Goal: Task Accomplishment & Management: Complete application form

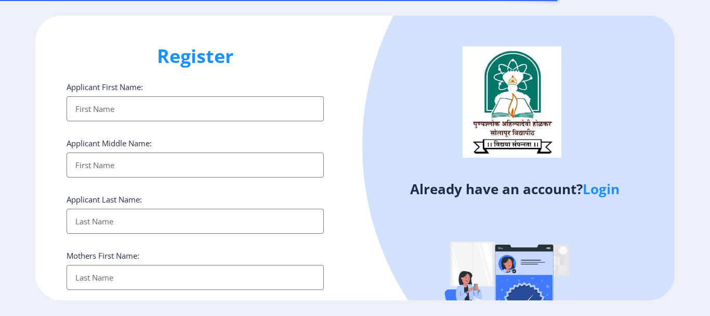
select select
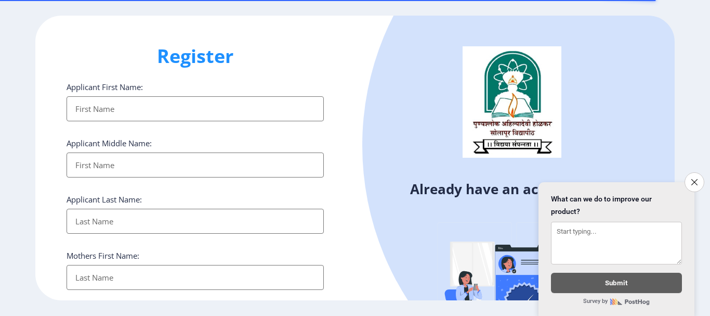
click at [136, 104] on input "Applicant First Name:" at bounding box center [195, 108] width 257 height 25
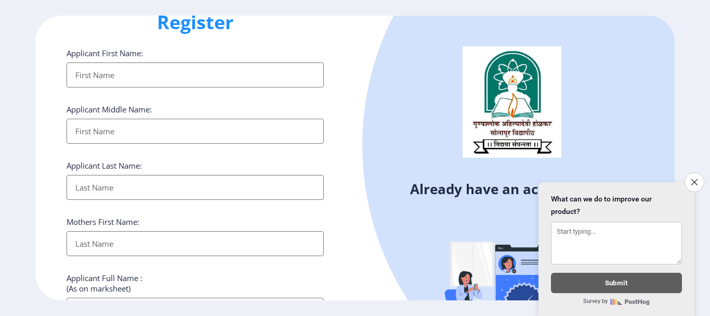
scroll to position [52, 0]
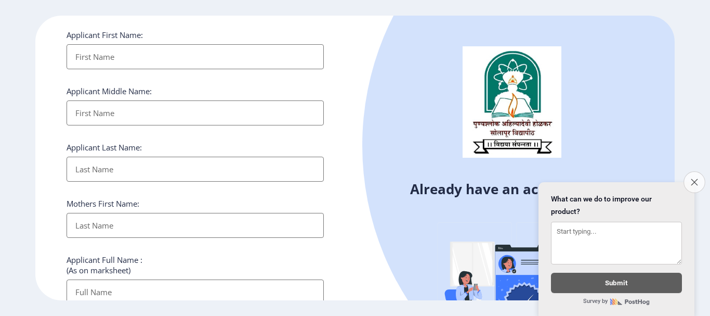
click at [697, 178] on icon "Close survey" at bounding box center [694, 181] width 7 height 7
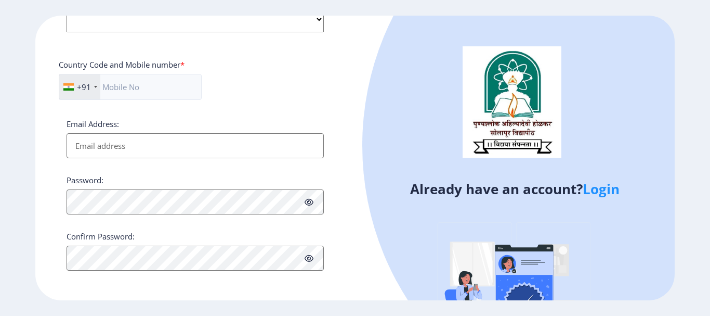
scroll to position [440, 0]
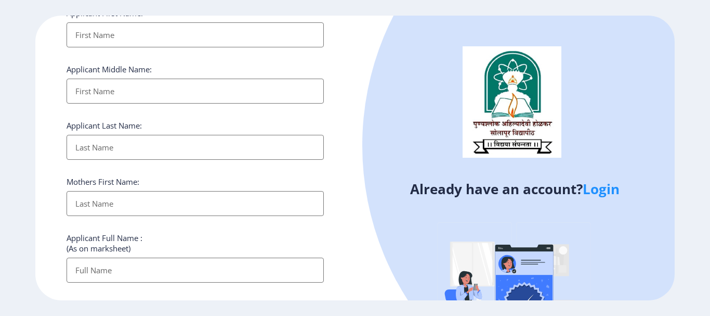
scroll to position [0, 0]
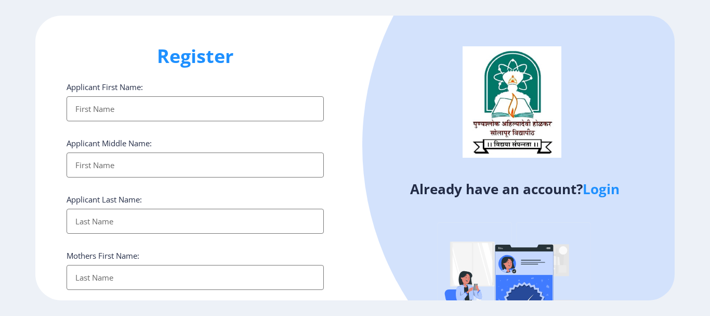
click at [140, 103] on input "Applicant First Name:" at bounding box center [195, 108] width 257 height 25
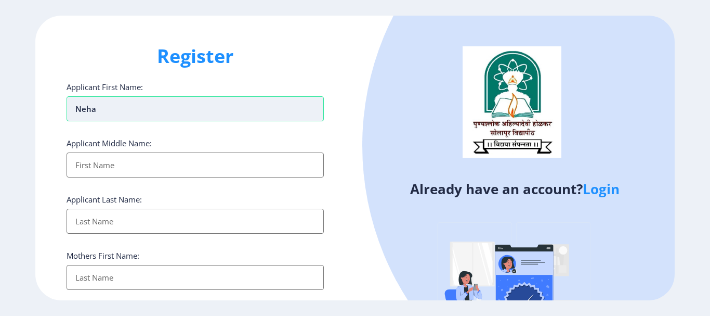
type input "Neha"
type input "[PERSON_NAME]"
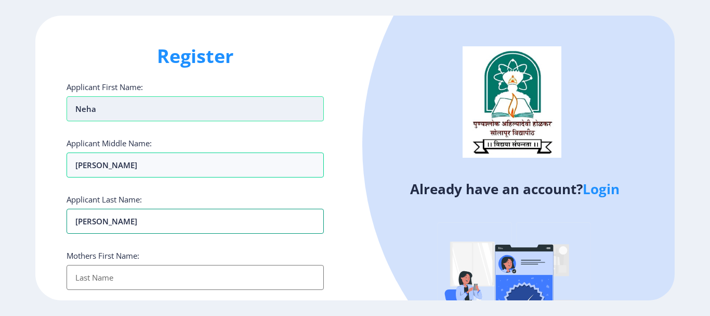
type input "[PERSON_NAME]"
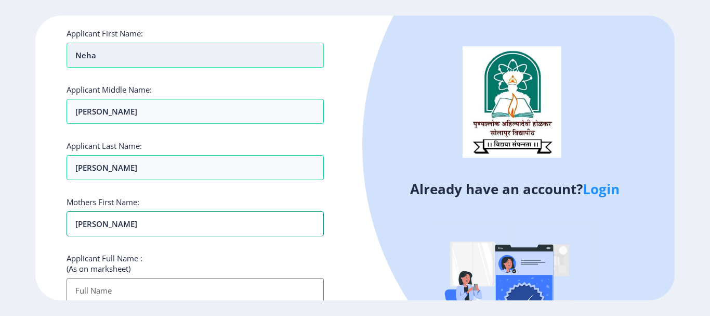
scroll to position [104, 0]
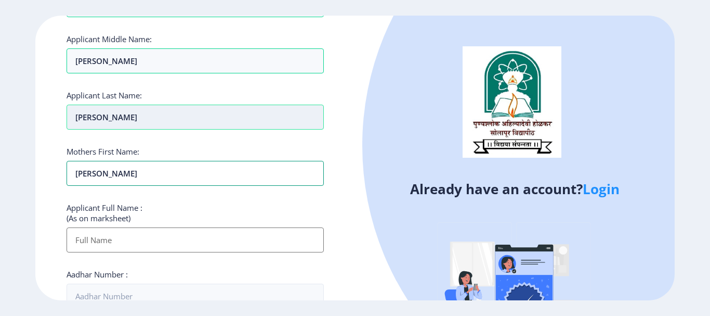
type input "[PERSON_NAME]"
click at [93, 121] on input "[PERSON_NAME]" at bounding box center [195, 117] width 257 height 25
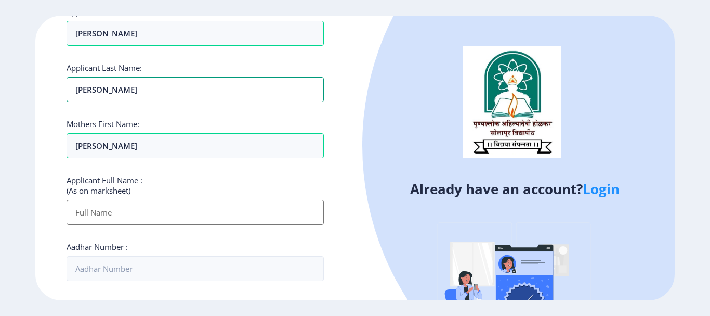
scroll to position [156, 0]
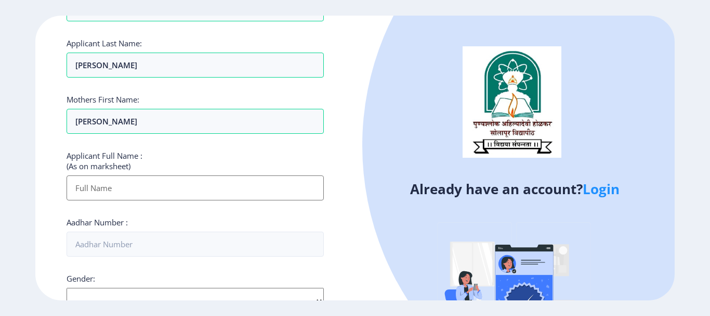
click at [121, 191] on input "Applicant First Name:" at bounding box center [195, 187] width 257 height 25
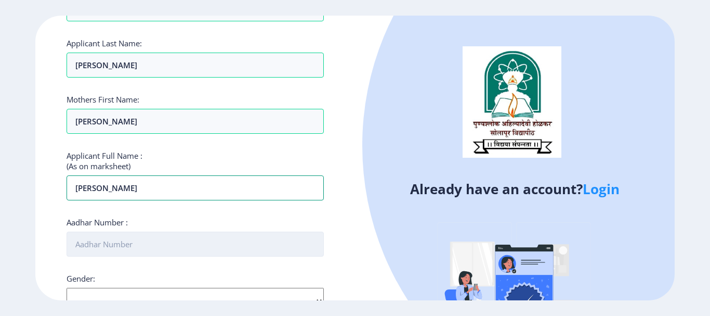
type input "[PERSON_NAME]"
click at [127, 249] on input "Aadhar Number :" at bounding box center [195, 243] width 257 height 25
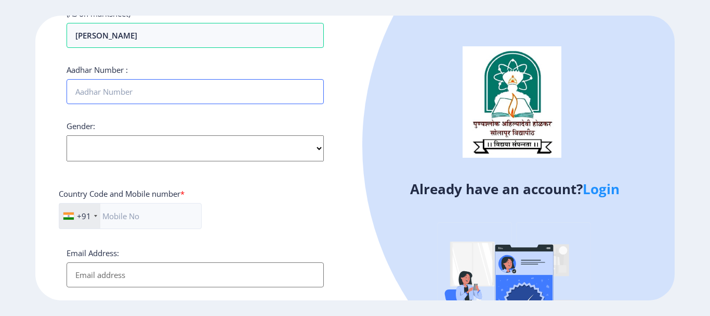
scroll to position [312, 0]
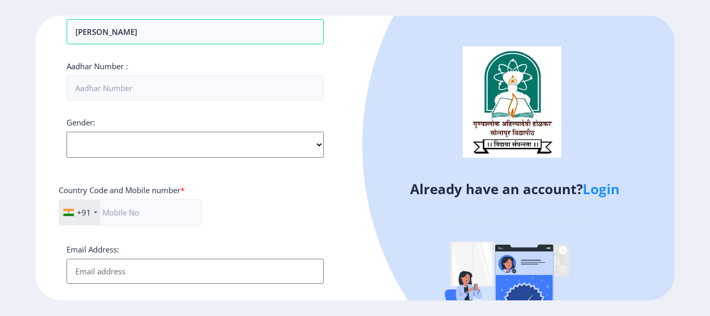
click at [170, 141] on div "Gender: Select Gender [DEMOGRAPHIC_DATA] [DEMOGRAPHIC_DATA] Other" at bounding box center [195, 137] width 257 height 41
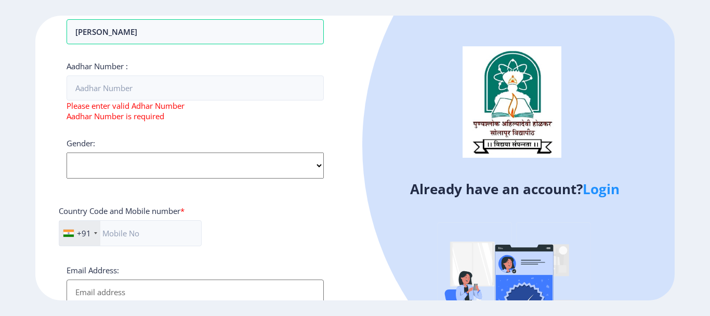
select select "[DEMOGRAPHIC_DATA]"
click at [67, 152] on select "Select Gender [DEMOGRAPHIC_DATA] [DEMOGRAPHIC_DATA] Other" at bounding box center [195, 165] width 257 height 26
click at [185, 223] on input "text" at bounding box center [130, 233] width 143 height 26
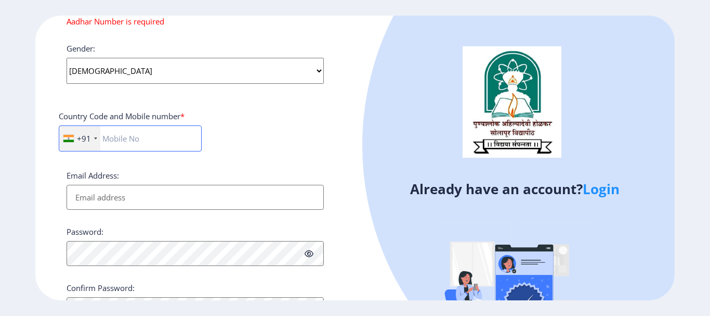
scroll to position [416, 0]
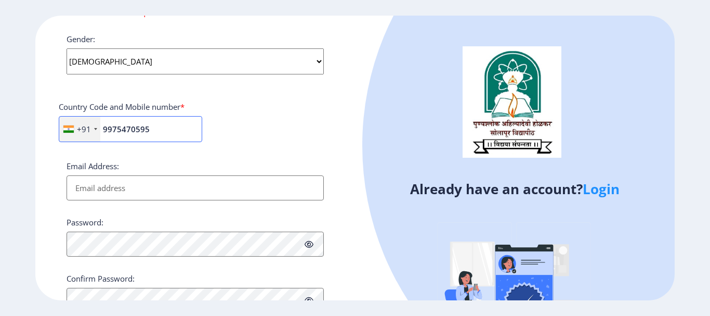
type input "9975470595"
click at [205, 196] on input "Email Address:" at bounding box center [195, 187] width 257 height 25
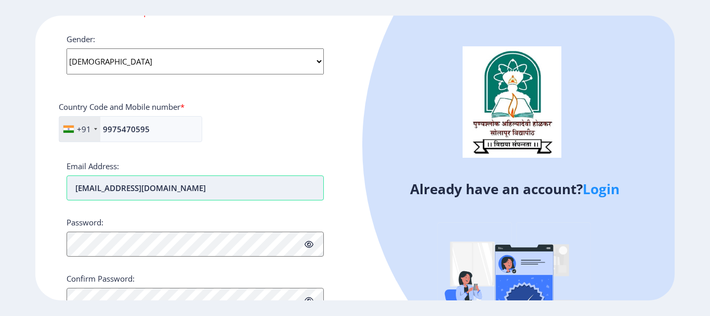
type input "[EMAIL_ADDRESS][DOMAIN_NAME]"
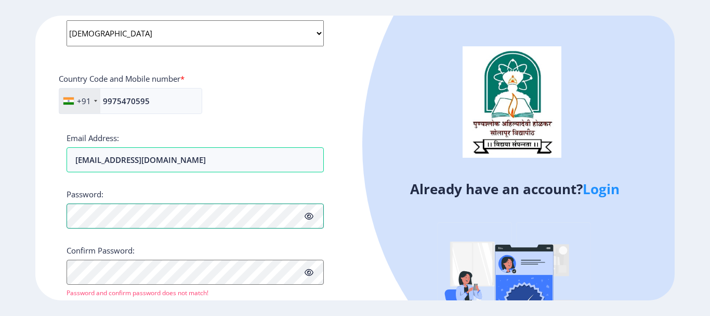
scroll to position [468, 0]
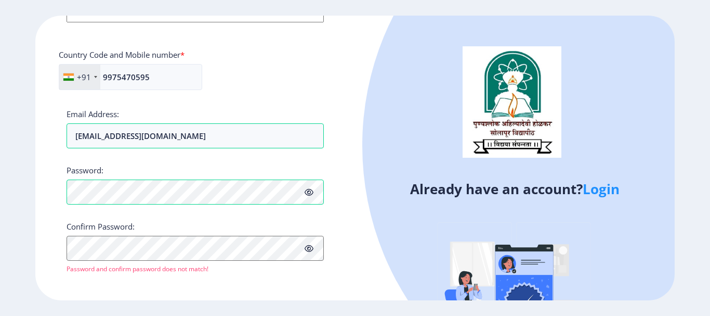
click at [308, 193] on icon at bounding box center [309, 192] width 9 height 8
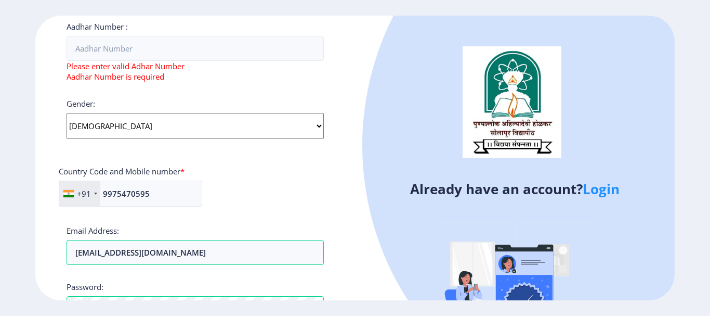
scroll to position [201, 0]
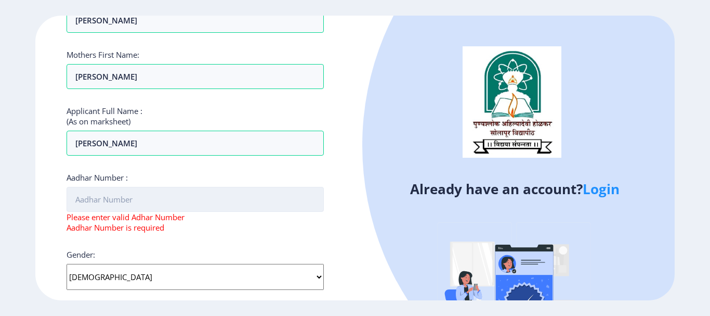
click at [219, 199] on input "Aadhar Number :" at bounding box center [195, 199] width 257 height 25
click at [216, 202] on input "Aadhar Number :" at bounding box center [195, 199] width 257 height 25
click at [201, 190] on input "55" at bounding box center [195, 199] width 257 height 25
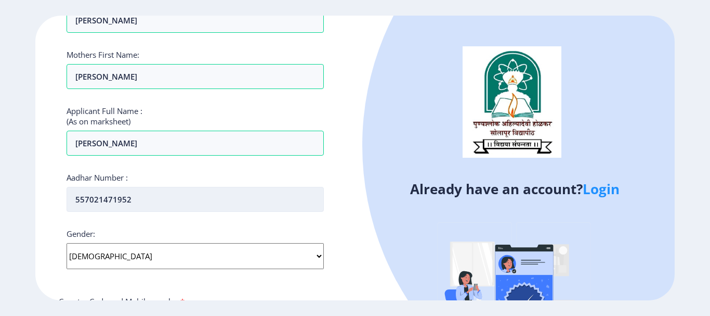
scroll to position [357, 0]
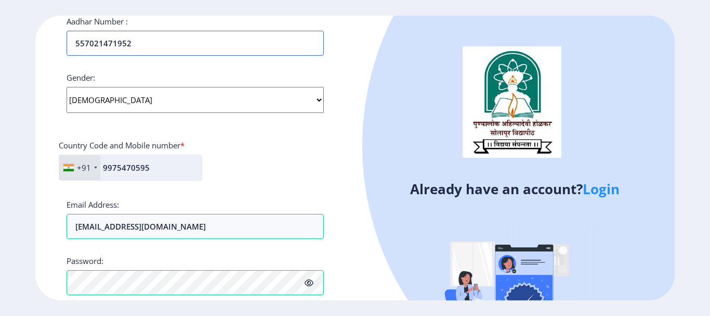
type input "557021471952"
drag, startPoint x: 159, startPoint y: 172, endPoint x: 117, endPoint y: 166, distance: 42.5
click at [117, 166] on input "9975470595" at bounding box center [131, 167] width 144 height 26
click at [293, 180] on div "+91 [GEOGRAPHIC_DATA] ([GEOGRAPHIC_DATA]) +91 [GEOGRAPHIC_DATA] (‫[GEOGRAPHIC_D…" at bounding box center [195, 171] width 273 height 34
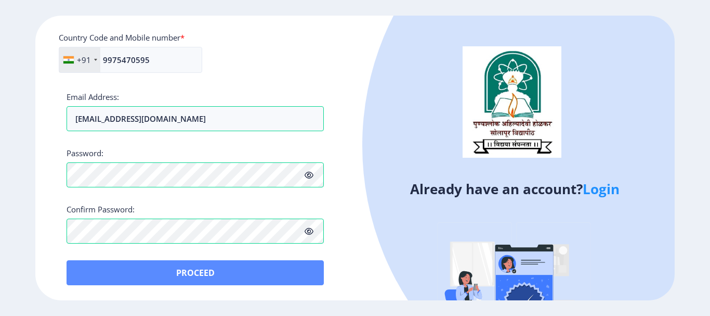
scroll to position [465, 0]
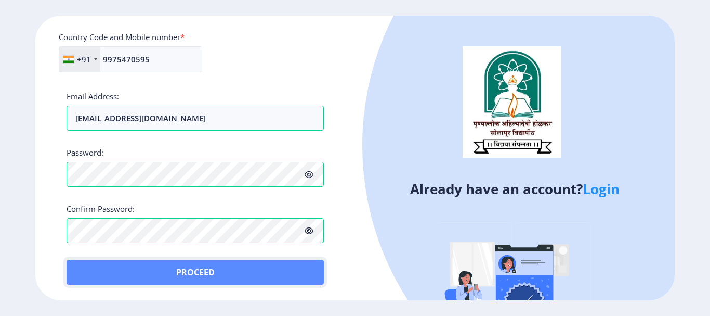
click at [198, 275] on button "Proceed" at bounding box center [195, 272] width 257 height 25
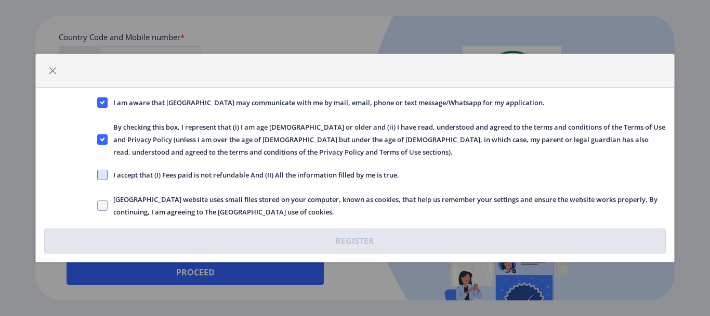
click at [99, 175] on span at bounding box center [102, 175] width 10 height 10
click at [98, 175] on input "I accept that (I) Fees paid is not refundable And (II) All the information fill…" at bounding box center [97, 175] width 1 height 1
checkbox input "true"
click at [99, 203] on span at bounding box center [102, 205] width 10 height 10
click at [98, 205] on input "[GEOGRAPHIC_DATA] website uses small files stored on your computer, known as co…" at bounding box center [97, 205] width 1 height 1
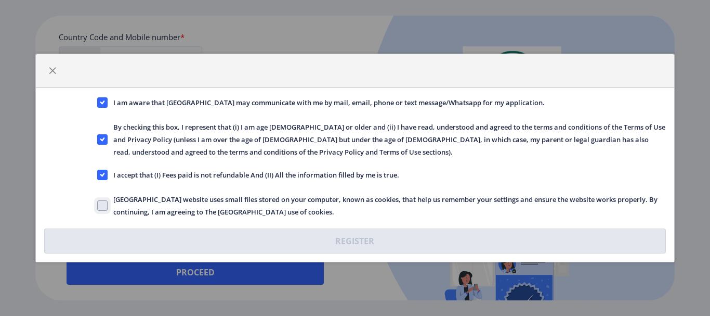
checkbox input "true"
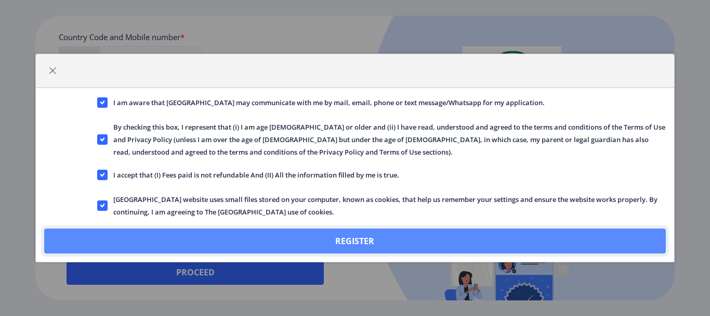
click at [326, 235] on button "Register" at bounding box center [355, 240] width 622 height 25
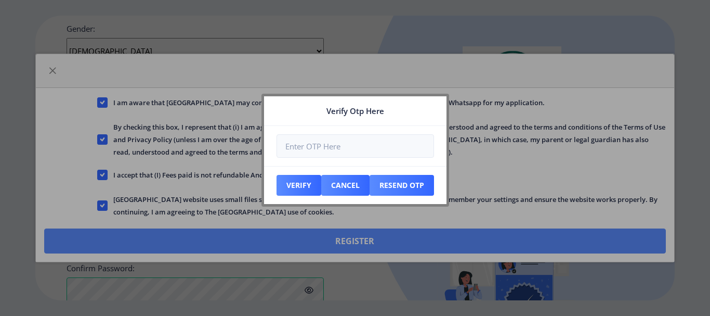
scroll to position [524, 0]
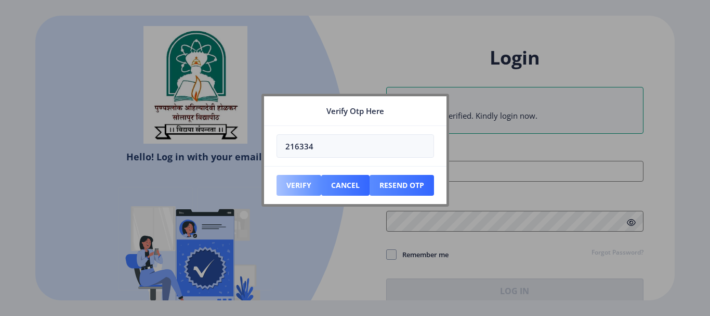
type input "216334"
click at [293, 188] on button "Verify" at bounding box center [299, 185] width 45 height 21
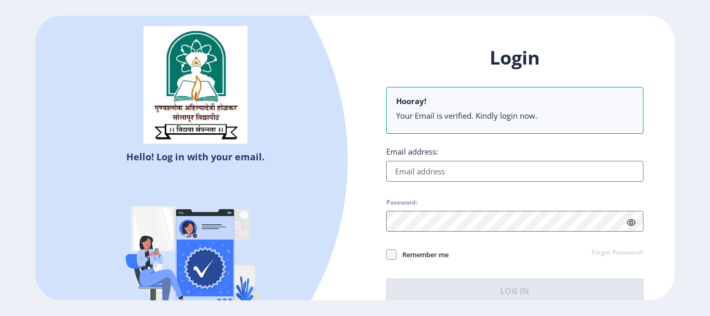
click at [456, 177] on input "Email address:" at bounding box center [514, 171] width 257 height 21
type input "[EMAIL_ADDRESS][DOMAIN_NAME]"
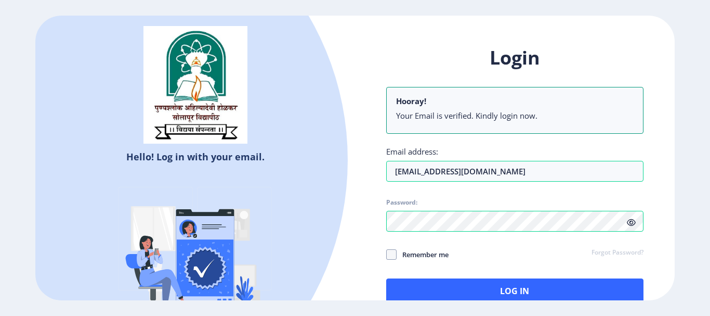
click at [337, 250] on div "Hello! Log in with your email. Don't have an account? Register" at bounding box center [195, 182] width 320 height 333
click at [390, 251] on span at bounding box center [391, 254] width 10 height 10
click at [387, 254] on input "Remember me" at bounding box center [386, 254] width 1 height 1
checkbox input "true"
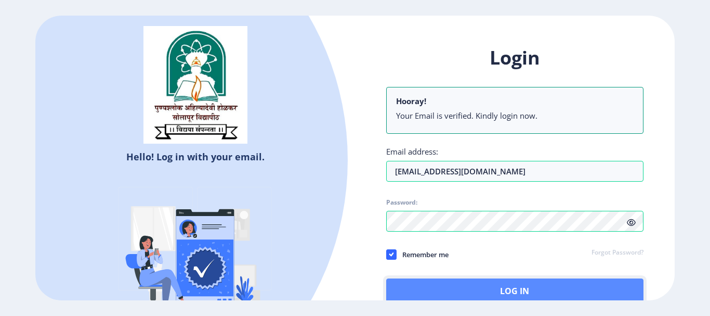
click at [526, 286] on button "Log In" at bounding box center [514, 290] width 257 height 25
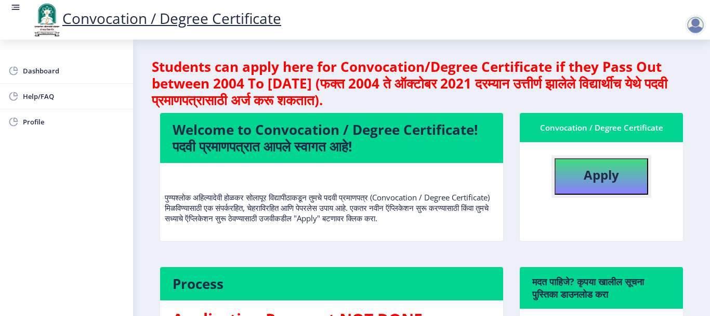
click at [584, 175] on b "Apply" at bounding box center [601, 174] width 35 height 17
select select
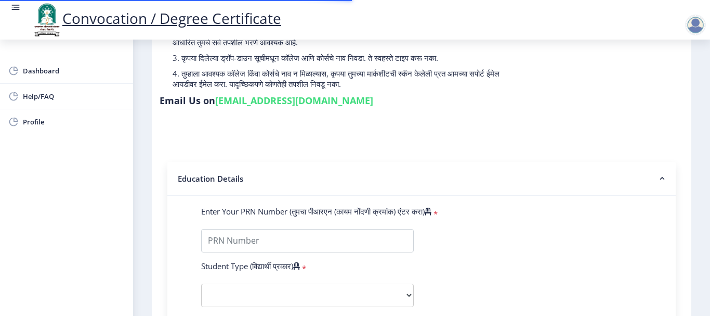
scroll to position [156, 0]
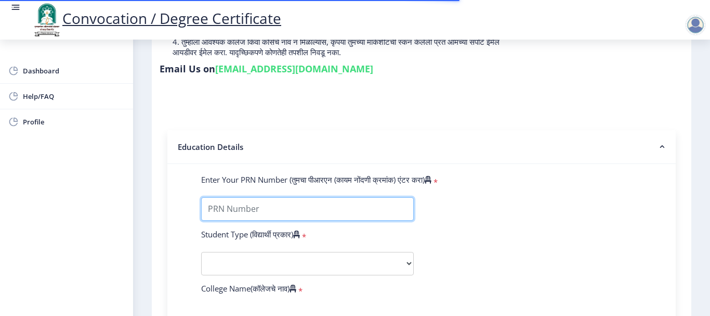
click at [288, 208] on input "Enter Your PRN Number (तुमचा पीआरएन (कायम नोंदणी क्रमांक) एंटर करा)" at bounding box center [307, 208] width 213 height 23
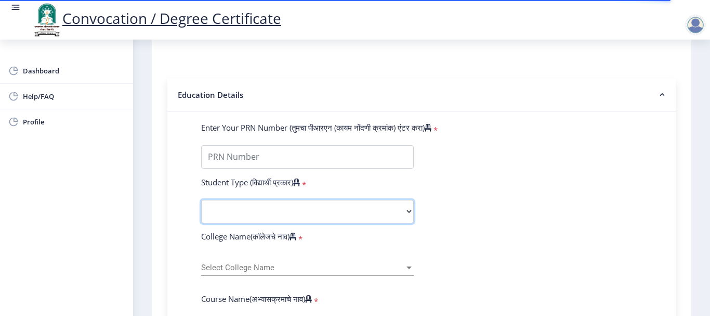
click at [361, 208] on select "Select Student Type Regular External" at bounding box center [307, 211] width 213 height 23
select select "Regular"
click at [201, 200] on select "Select Student Type Regular External" at bounding box center [307, 211] width 213 height 23
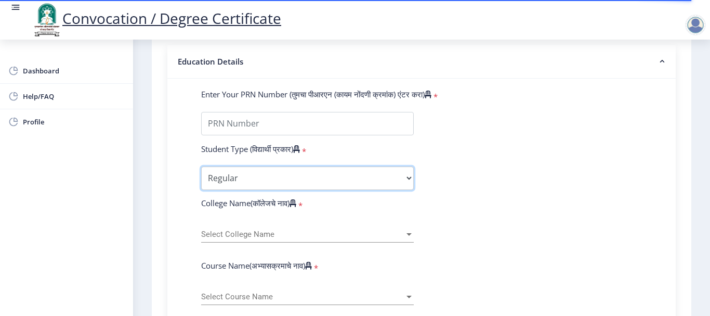
scroll to position [260, 0]
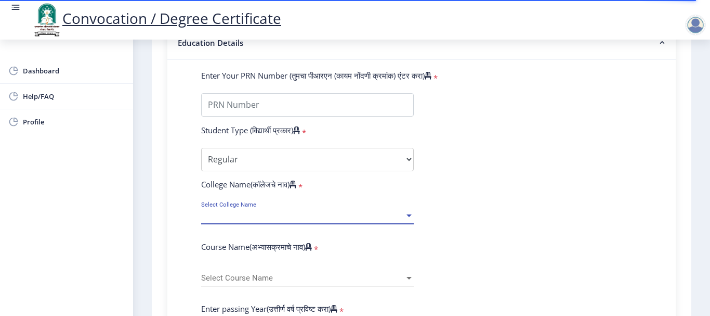
click at [277, 216] on span "Select College Name" at bounding box center [302, 215] width 203 height 9
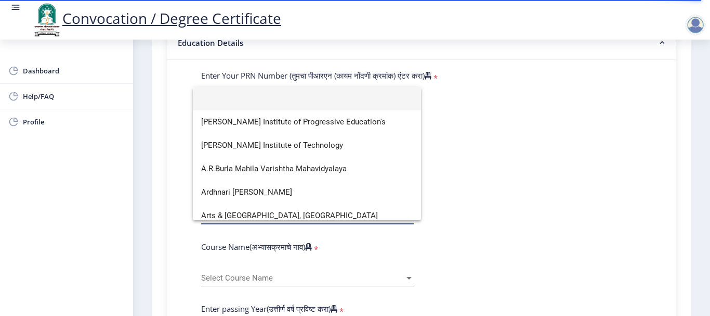
click at [471, 187] on div at bounding box center [355, 158] width 710 height 316
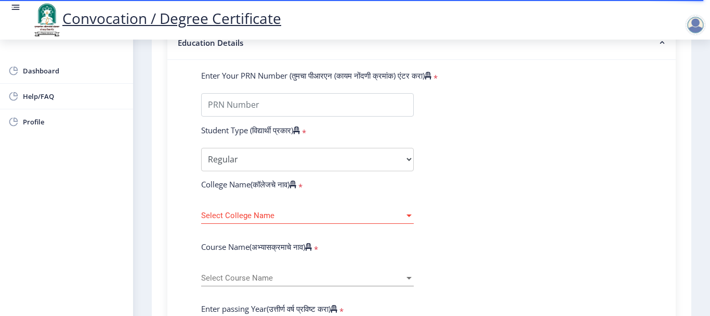
scroll to position [208, 0]
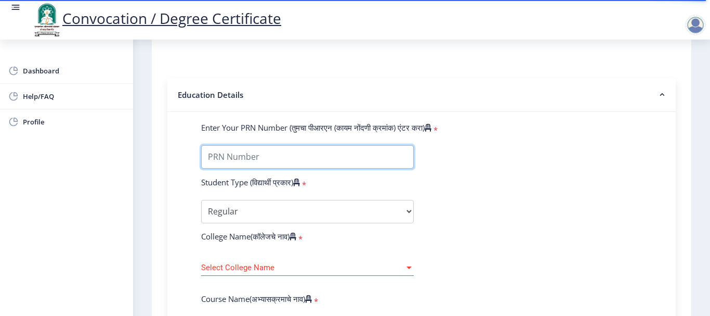
click at [334, 156] on input "Enter Your PRN Number (तुमचा पीआरएन (कायम नोंदणी क्रमांक) एंटर करा)" at bounding box center [307, 156] width 213 height 23
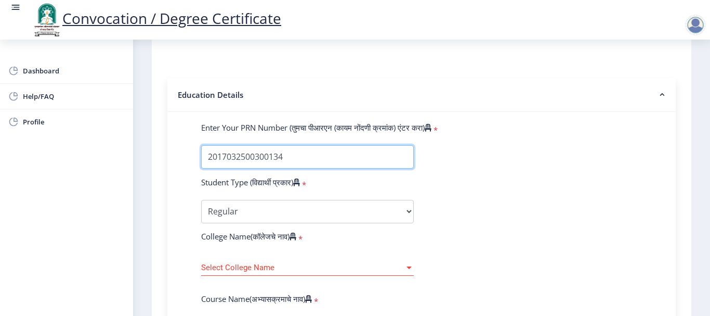
drag, startPoint x: 228, startPoint y: 156, endPoint x: 244, endPoint y: 156, distance: 16.7
click at [244, 156] on input "Enter Your PRN Number (तुमचा पीआरएन (कायम नोंदणी क्रमांक) एंटर करा)" at bounding box center [307, 156] width 213 height 23
drag, startPoint x: 255, startPoint y: 156, endPoint x: 273, endPoint y: 156, distance: 18.2
click at [273, 156] on input "Enter Your PRN Number (तुमचा पीआरएन (कायम नोंदणी क्रमांक) एंटर करा)" at bounding box center [307, 156] width 213 height 23
click at [291, 154] on input "Enter Your PRN Number (तुमचा पीआरएन (कायम नोंदणी क्रमांक) एंटर करा)" at bounding box center [307, 156] width 213 height 23
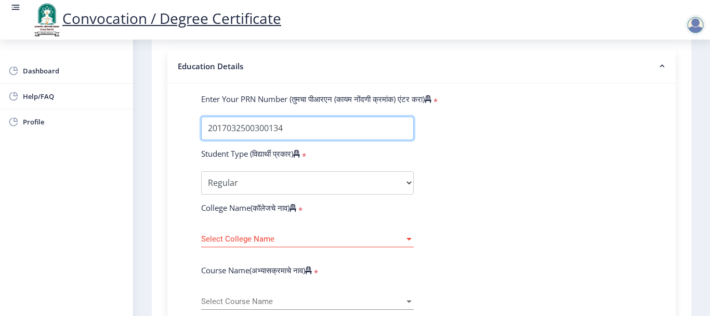
scroll to position [260, 0]
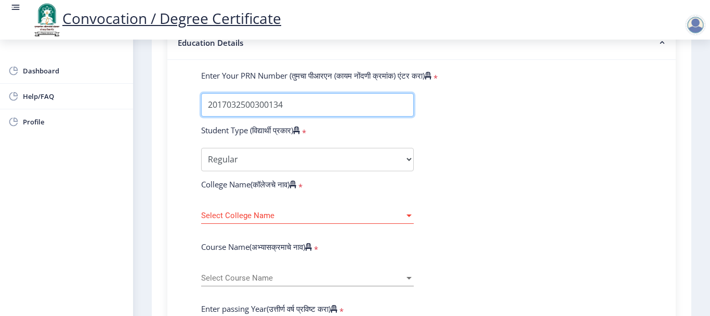
type input "2017032500300134"
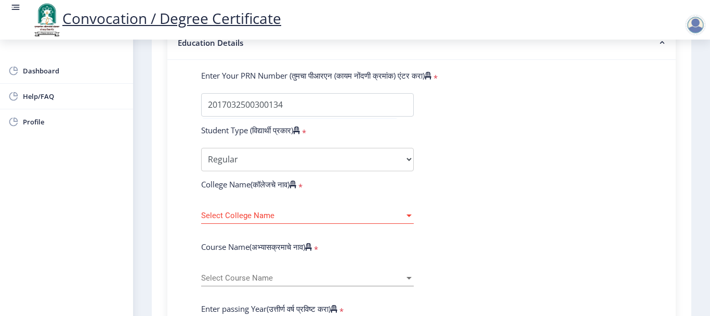
click at [282, 212] on span "Select College Name" at bounding box center [302, 215] width 203 height 9
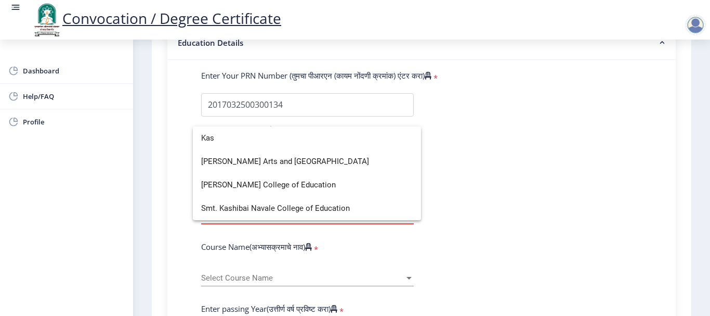
scroll to position [0, 0]
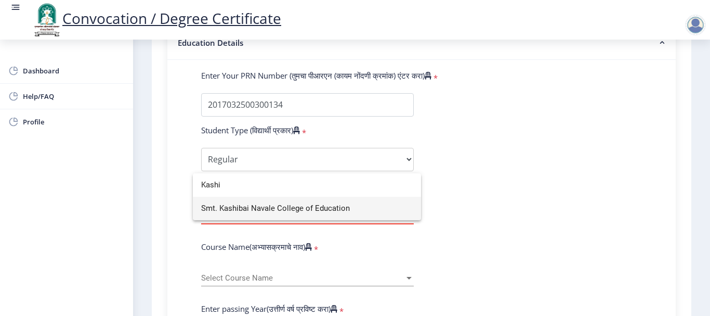
type input "Kashi"
click at [302, 209] on span "Smt. Kashibai Navale College of Education" at bounding box center [307, 208] width 212 height 23
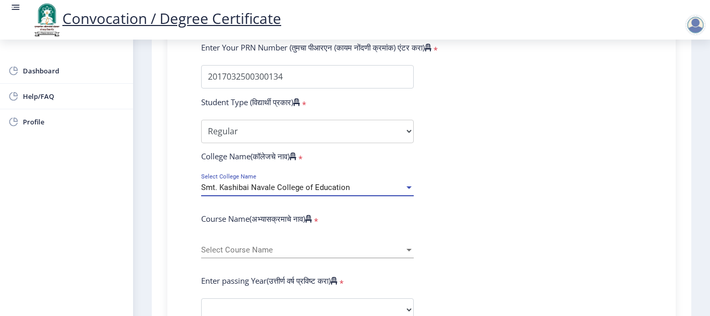
scroll to position [312, 0]
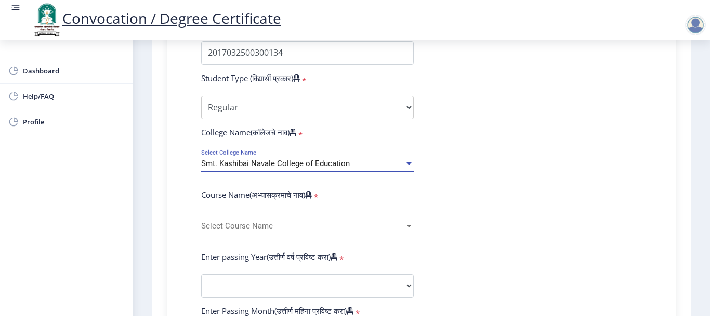
click at [277, 226] on span "Select Course Name" at bounding box center [302, 226] width 203 height 9
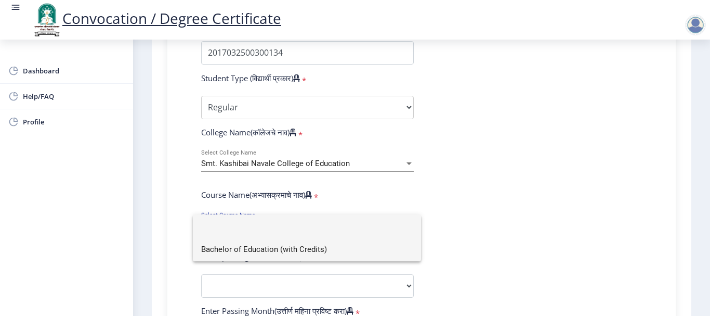
click at [265, 251] on span "Bachelor of Education (with Credits)" at bounding box center [307, 249] width 212 height 23
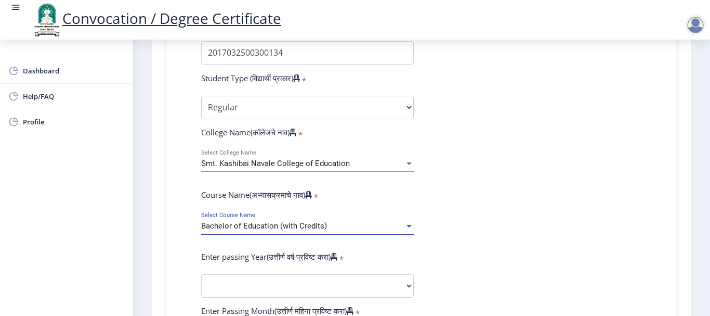
scroll to position [364, 0]
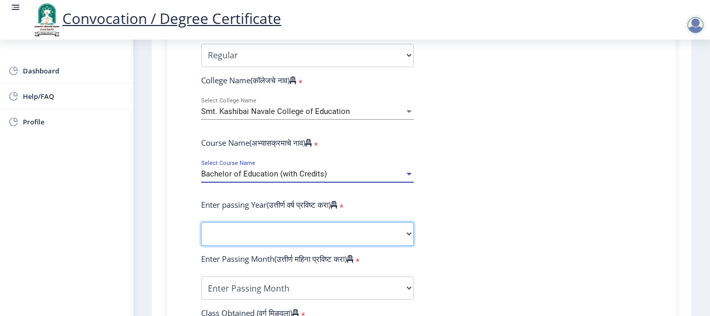
click at [269, 240] on select "2025 2024 2023 2022 2021 2020 2019 2018 2017 2016 2015 2014 2013 2012 2011 2010…" at bounding box center [307, 233] width 213 height 23
select select "2019"
click at [201, 222] on select "2025 2024 2023 2022 2021 2020 2019 2018 2017 2016 2015 2014 2013 2012 2011 2010…" at bounding box center [307, 233] width 213 height 23
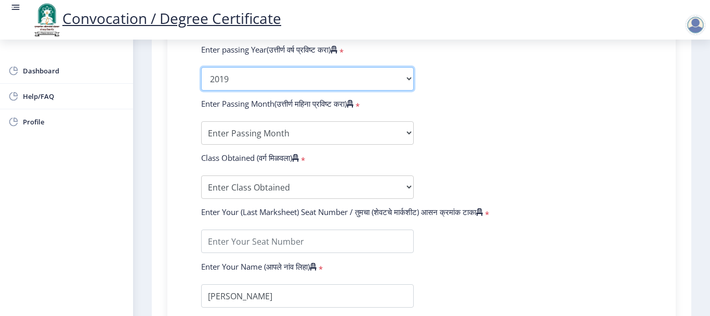
scroll to position [520, 0]
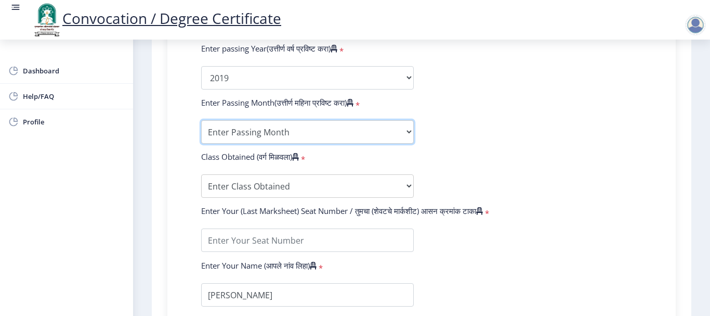
click at [300, 129] on select "Enter Passing Month March April May October November December" at bounding box center [307, 131] width 213 height 23
select select "March"
click at [201, 120] on select "Enter Passing Month March April May October November December" at bounding box center [307, 131] width 213 height 23
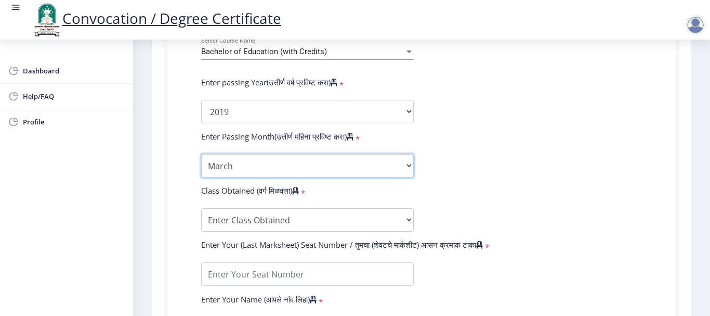
scroll to position [468, 0]
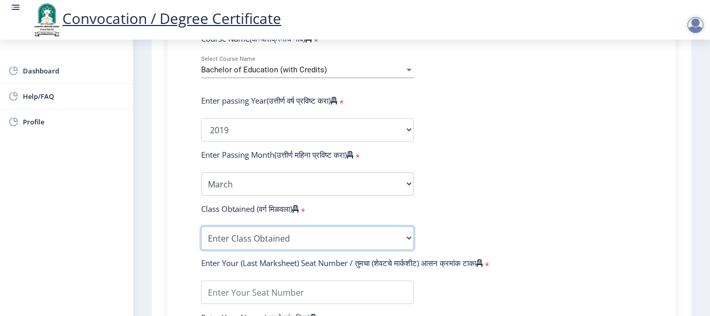
click at [381, 238] on select "Enter Class Obtained FIRST CLASS WITH DISTINCTION FIRST CLASS HIGHER SECOND CLA…" at bounding box center [307, 237] width 213 height 23
select select "Grade A+"
click at [201, 226] on select "Enter Class Obtained FIRST CLASS WITH DISTINCTION FIRST CLASS HIGHER SECOND CLA…" at bounding box center [307, 237] width 213 height 23
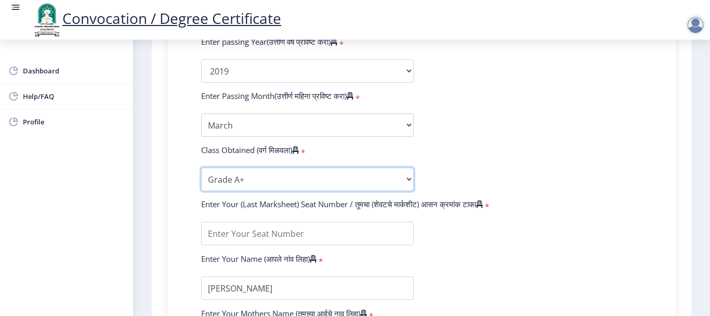
scroll to position [572, 0]
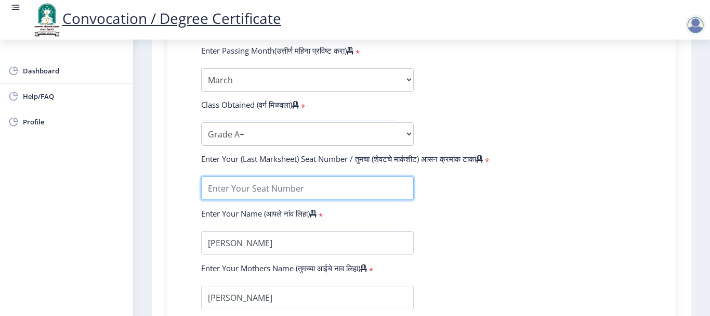
click at [305, 192] on input "textarea" at bounding box center [307, 187] width 213 height 23
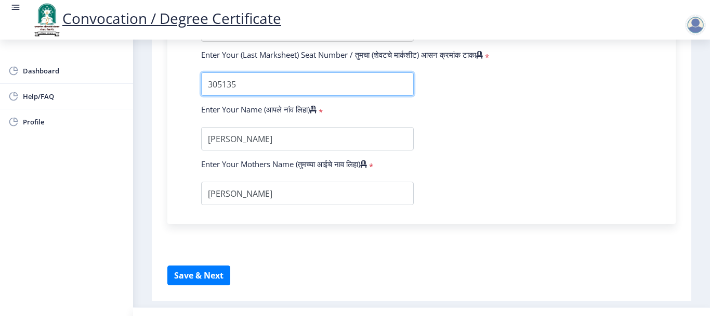
type input "305135"
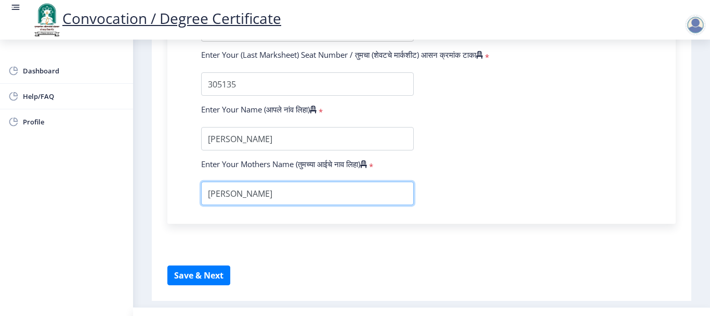
click at [297, 190] on input "textarea" at bounding box center [307, 193] width 213 height 23
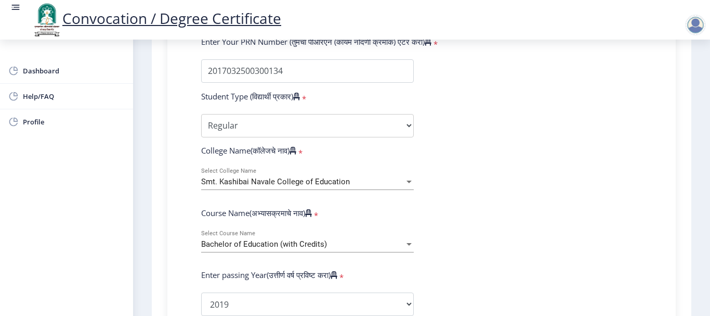
scroll to position [312, 0]
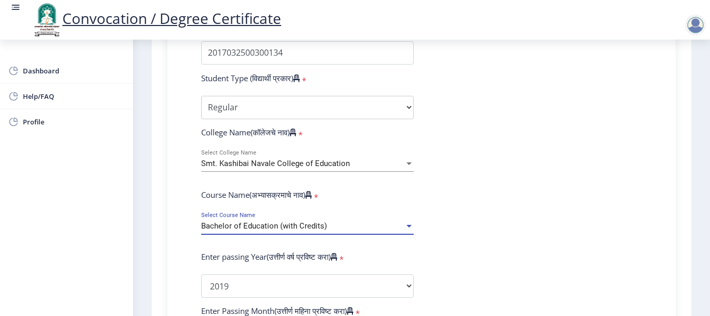
click at [365, 222] on div "Bachelor of Education (with Credits)" at bounding box center [302, 226] width 203 height 9
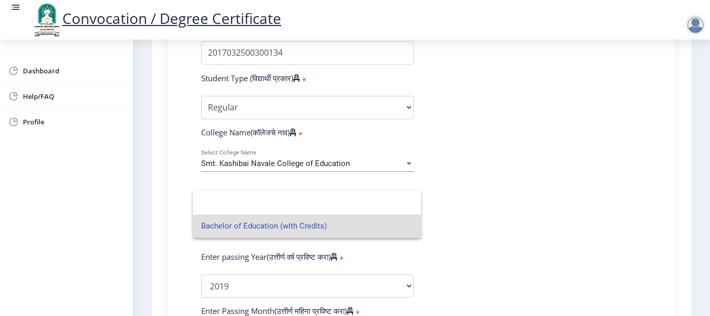
click at [365, 222] on span "Bachelor of Education (with Credits)" at bounding box center [307, 225] width 212 height 23
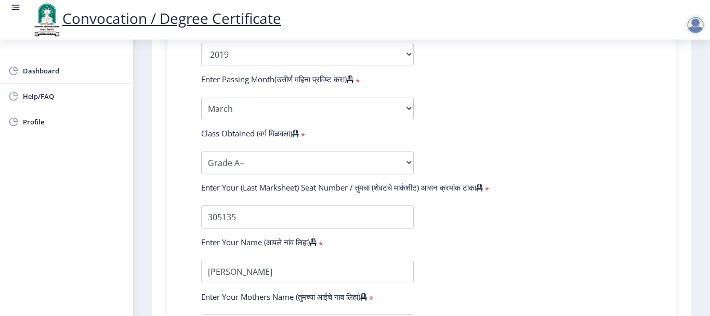
scroll to position [520, 0]
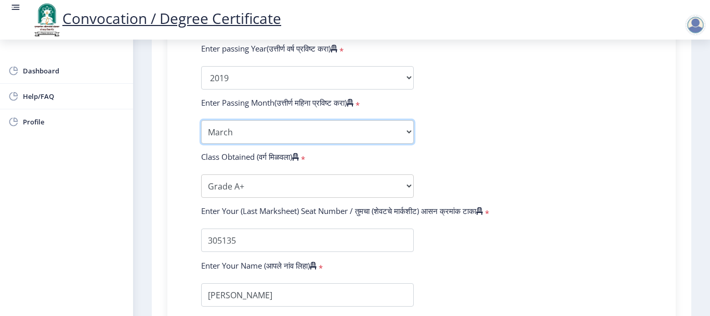
drag, startPoint x: 378, startPoint y: 134, endPoint x: 377, endPoint y: 141, distance: 7.3
click at [378, 134] on select "Enter Passing Month March April May October November December" at bounding box center [307, 131] width 213 height 23
click at [201, 120] on select "Enter Passing Month March April May October November December" at bounding box center [307, 131] width 213 height 23
click at [373, 135] on select "Enter Passing Month March April May October November December" at bounding box center [307, 131] width 213 height 23
click at [201, 120] on select "Enter Passing Month March April May October November December" at bounding box center [307, 131] width 213 height 23
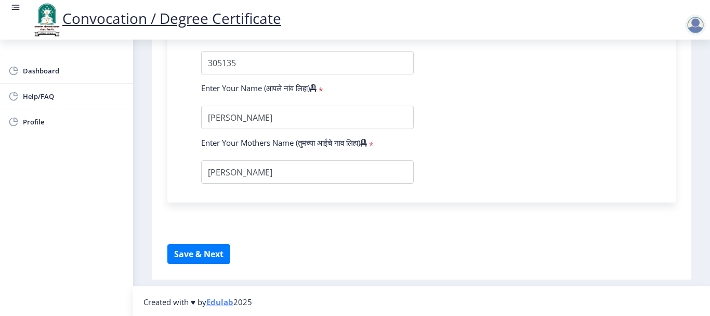
scroll to position [699, 0]
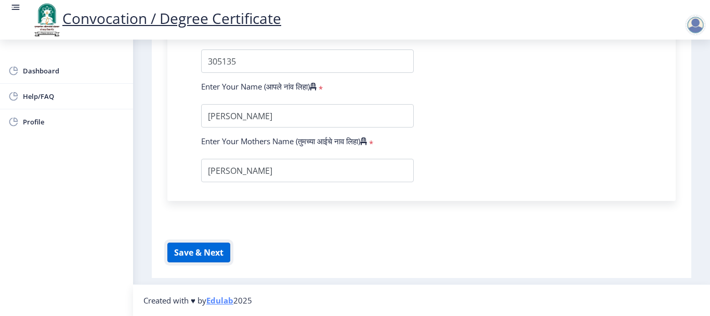
click at [192, 247] on button "Save & Next" at bounding box center [198, 252] width 63 height 20
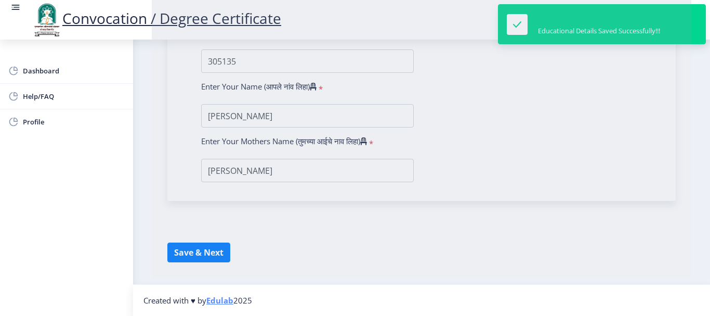
select select
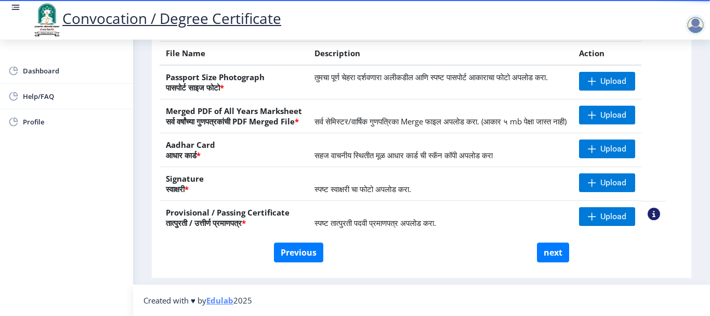
scroll to position [156, 0]
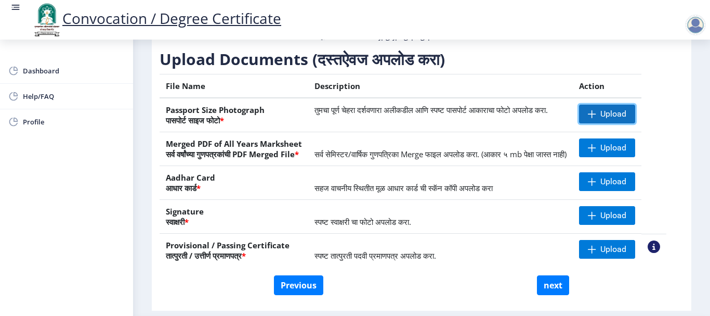
click at [597, 118] on span at bounding box center [592, 114] width 8 height 8
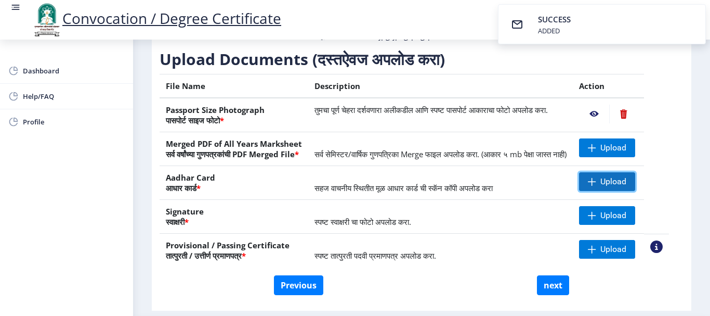
click at [619, 187] on span "Upload" at bounding box center [614, 181] width 26 height 10
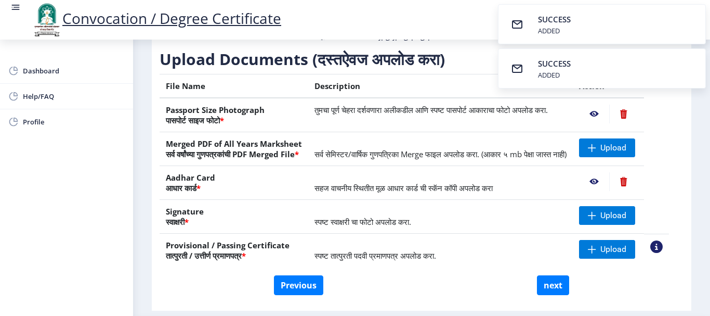
scroll to position [208, 0]
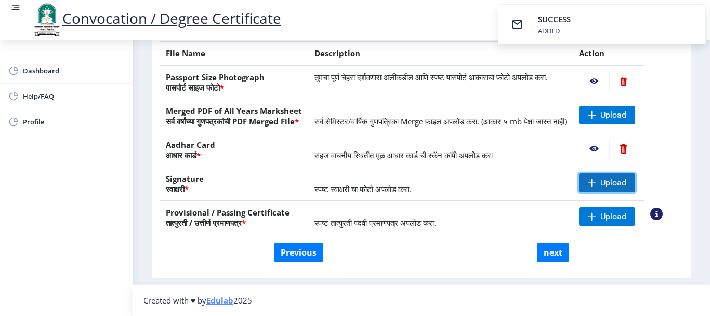
click at [625, 186] on span "Upload" at bounding box center [614, 182] width 26 height 10
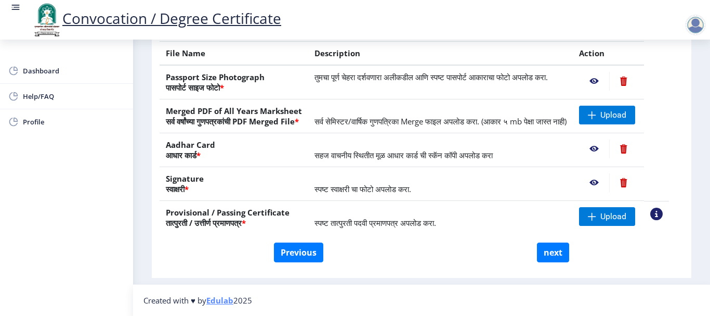
scroll to position [210, 0]
click at [609, 218] on span "Upload" at bounding box center [607, 216] width 56 height 19
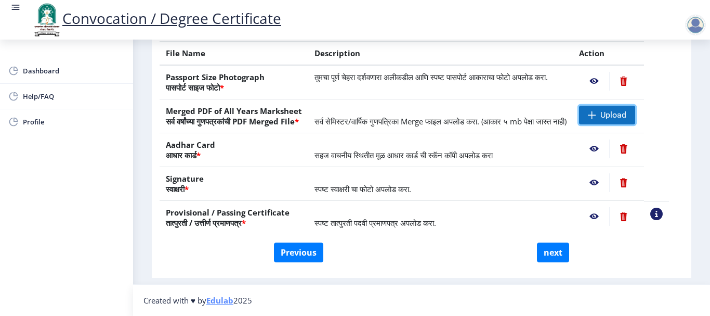
click at [624, 110] on span "Upload" at bounding box center [614, 115] width 26 height 10
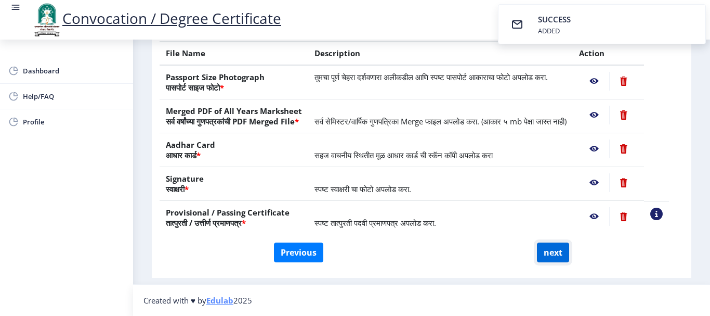
click at [541, 258] on button "next" at bounding box center [553, 252] width 32 height 20
select select
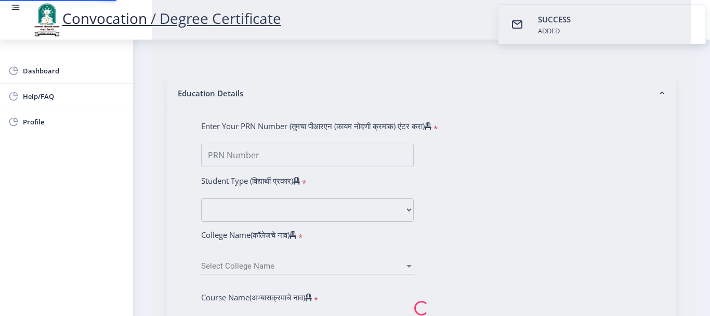
type input "[PERSON_NAME]"
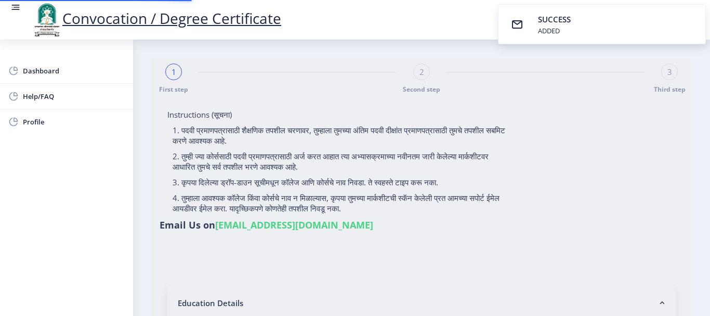
select select
type input "2017032500300134"
select select "Regular"
select select "2019"
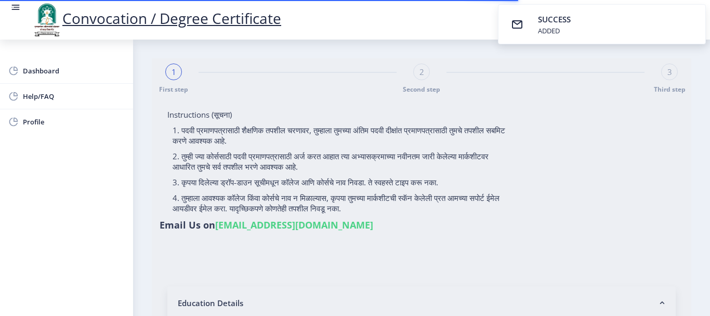
select select "March"
select select "Grade A+"
type input "305135"
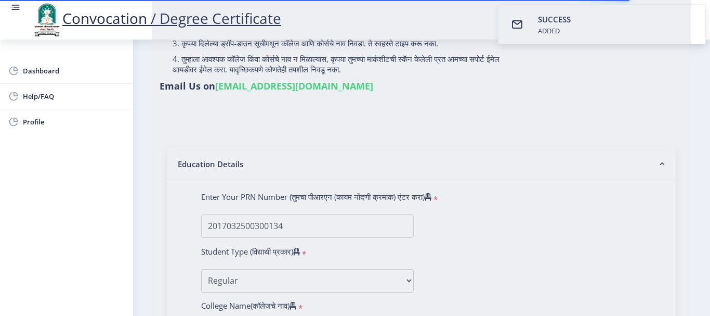
scroll to position [208, 0]
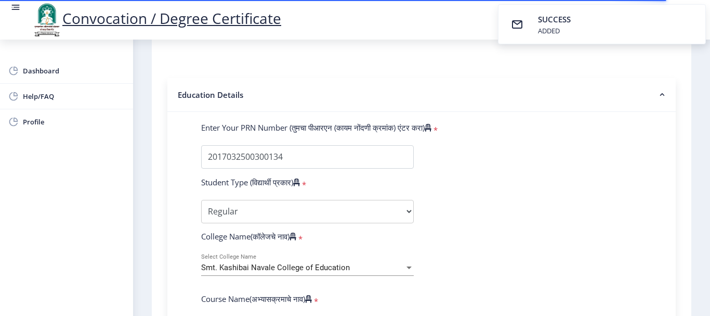
select select
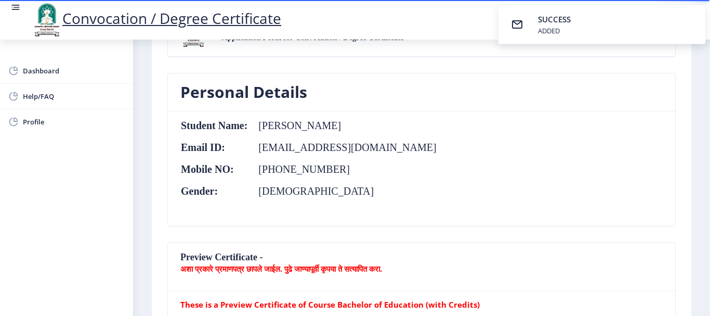
scroll to position [0, 0]
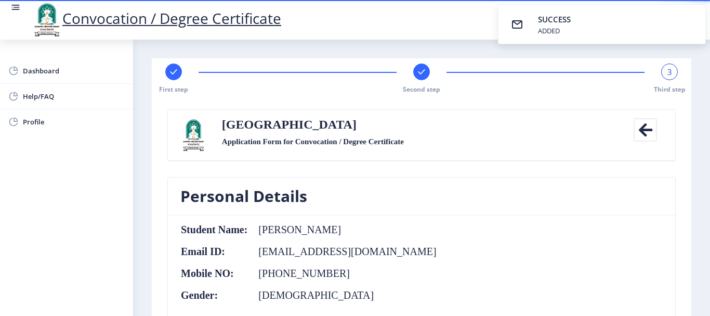
drag, startPoint x: 273, startPoint y: 234, endPoint x: 383, endPoint y: 225, distance: 110.6
click at [382, 225] on td "[PERSON_NAME]" at bounding box center [342, 229] width 189 height 11
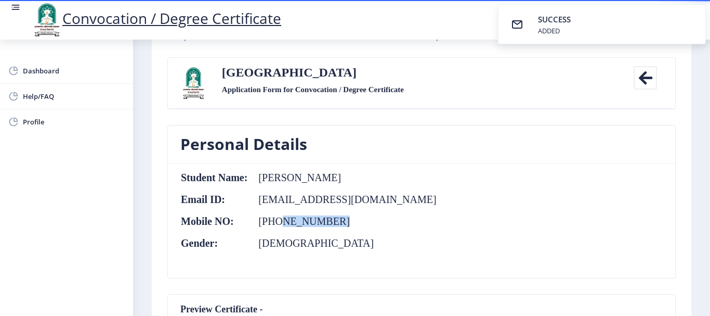
drag, startPoint x: 310, startPoint y: 226, endPoint x: 407, endPoint y: 228, distance: 96.8
click at [401, 226] on nb-card-body "Student Name: [PERSON_NAME] Email ID: [EMAIL_ADDRESS][DOMAIN_NAME] Mobile NO: […" at bounding box center [422, 220] width 508 height 114
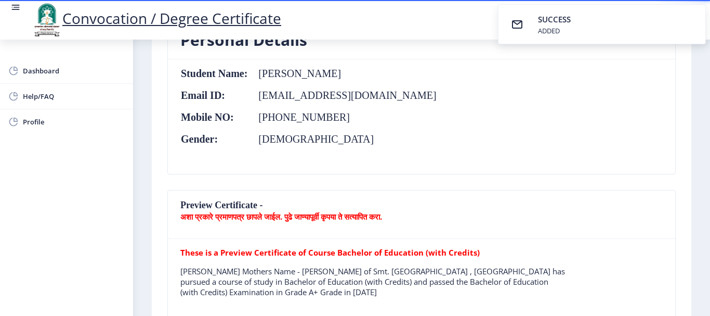
click at [472, 196] on nb-card-header "Preview Certificate - अशा प्रकारे प्रमाणपत्र छापले जाईल. पुढे जाण्यापूर्वी कृपय…" at bounding box center [422, 214] width 508 height 48
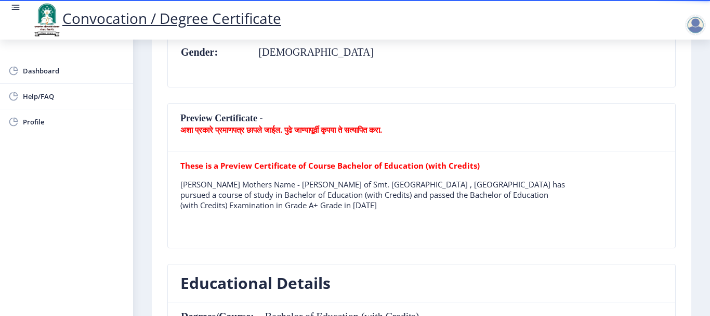
scroll to position [260, 0]
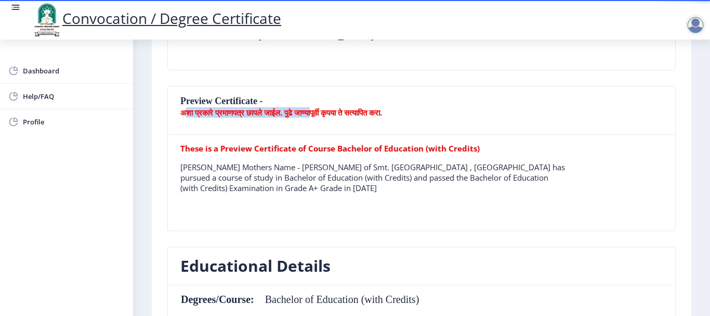
drag, startPoint x: 187, startPoint y: 115, endPoint x: 343, endPoint y: 118, distance: 155.5
click at [338, 115] on b "अशा प्रकारे प्रमाणपत्र छापले जाईल. पुढे जाण्यापूर्वी कृपया ते सत्यापित करा." at bounding box center [281, 112] width 202 height 10
click at [254, 166] on p "[PERSON_NAME] Mothers Name - [PERSON_NAME] of Smt. [GEOGRAPHIC_DATA] , [GEOGRAP…" at bounding box center [373, 177] width 386 height 31
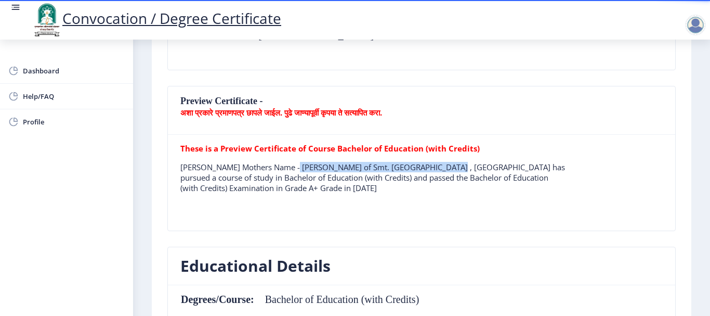
drag, startPoint x: 299, startPoint y: 170, endPoint x: 449, endPoint y: 169, distance: 150.8
click at [449, 169] on p "[PERSON_NAME] Mothers Name - [PERSON_NAME] of Smt. [GEOGRAPHIC_DATA] , [GEOGRAP…" at bounding box center [373, 177] width 386 height 31
click at [467, 192] on p "[PERSON_NAME] Mothers Name - [PERSON_NAME] of Smt. [GEOGRAPHIC_DATA] , [GEOGRAP…" at bounding box center [373, 177] width 386 height 31
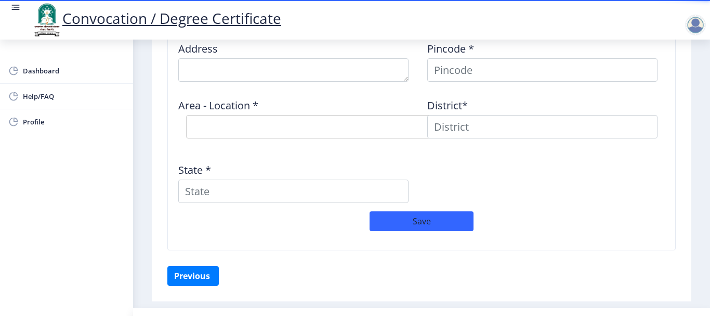
scroll to position [884, 0]
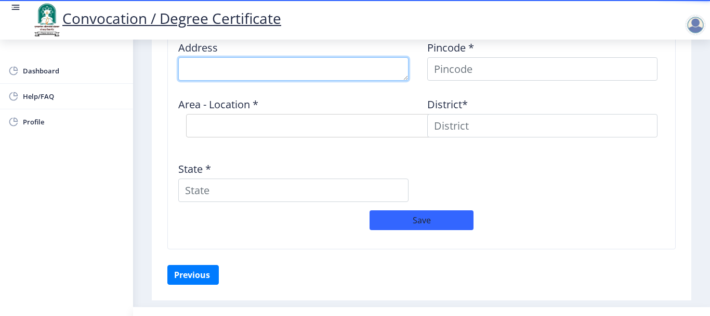
click at [295, 71] on textarea at bounding box center [293, 68] width 230 height 23
type textarea "At post - chopadi"
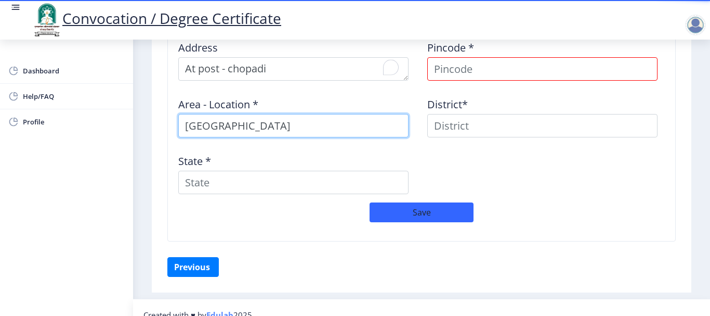
type input "[GEOGRAPHIC_DATA]"
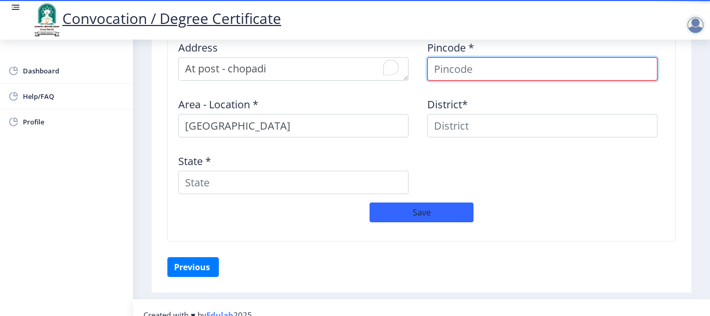
click at [492, 64] on input at bounding box center [543, 68] width 230 height 23
click at [464, 69] on input "4133008" at bounding box center [543, 68] width 230 height 23
type input "413308"
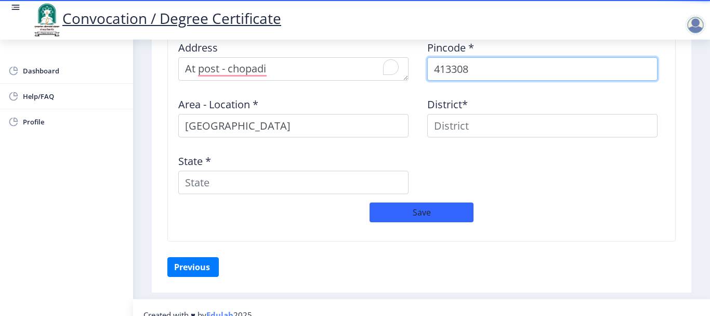
select select
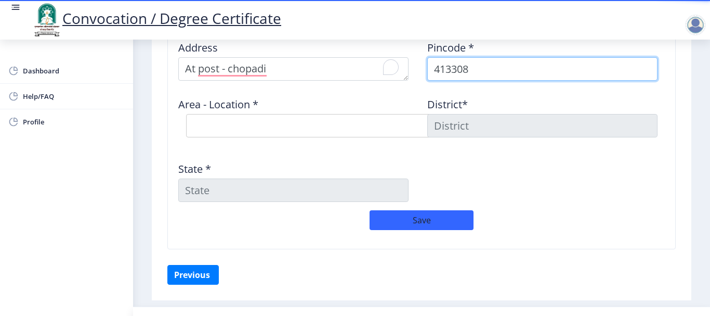
type input "413308"
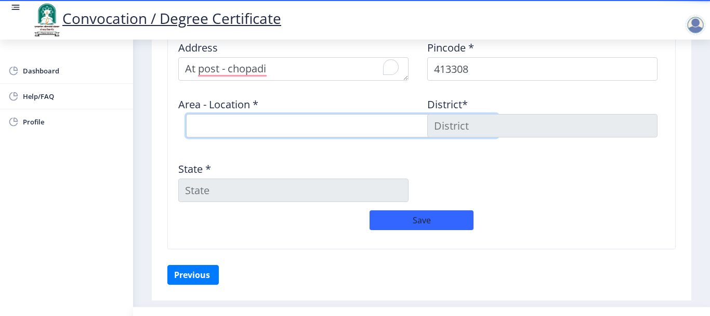
click at [269, 130] on select "Select Area Location [GEOGRAPHIC_DATA] B.O Balwadi [PERSON_NAME] B.O Chopadi B.…" at bounding box center [342, 125] width 312 height 23
select select "4: Object"
click at [186, 114] on select "Select Area Location [GEOGRAPHIC_DATA] B.O Balwadi [PERSON_NAME] B.O Chopadi B.…" at bounding box center [342, 125] width 312 height 23
type input "SOLAPUR"
type input "[GEOGRAPHIC_DATA]"
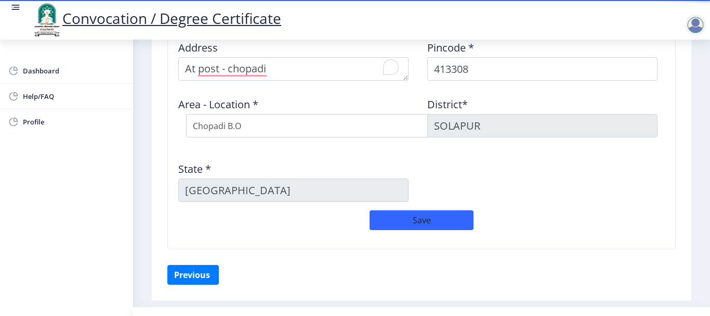
click at [423, 162] on div "Address Pincode * 413308 Area - Location * Select Area Location [GEOGRAPHIC_DAT…" at bounding box center [422, 121] width 498 height 178
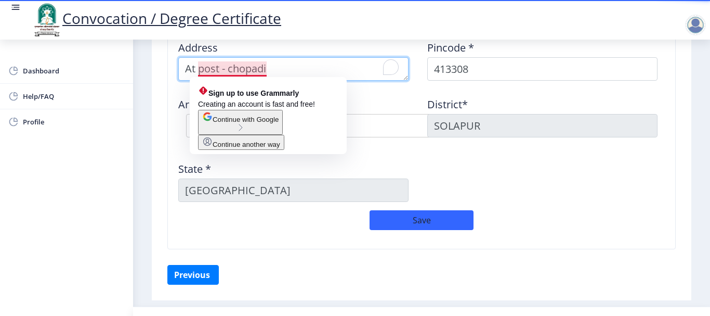
click at [256, 74] on textarea "To enrich screen reader interactions, please activate Accessibility in Grammarl…" at bounding box center [293, 68] width 230 height 23
click at [291, 64] on textarea "To enrich screen reader interactions, please activate Accessibility in Grammarl…" at bounding box center [293, 68] width 230 height 23
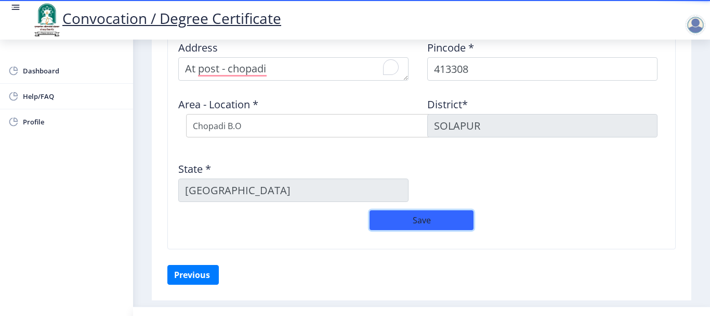
click at [416, 215] on button "Save" at bounding box center [422, 220] width 104 height 20
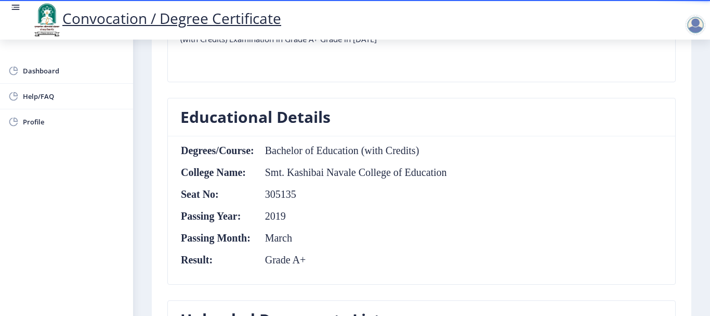
scroll to position [305, 0]
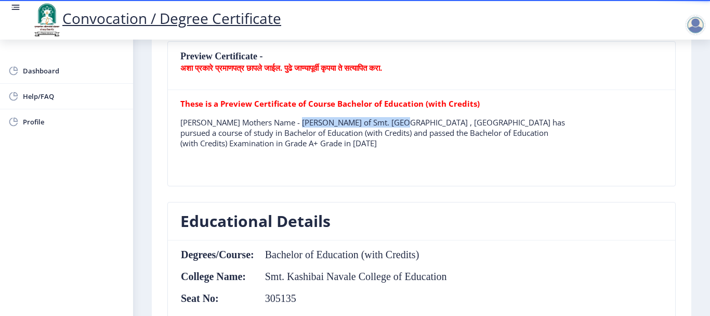
drag, startPoint x: 307, startPoint y: 123, endPoint x: 410, endPoint y: 123, distance: 102.5
click at [406, 123] on p "[PERSON_NAME] Mothers Name - [PERSON_NAME] of Smt. [GEOGRAPHIC_DATA] , [GEOGRAP…" at bounding box center [373, 132] width 386 height 31
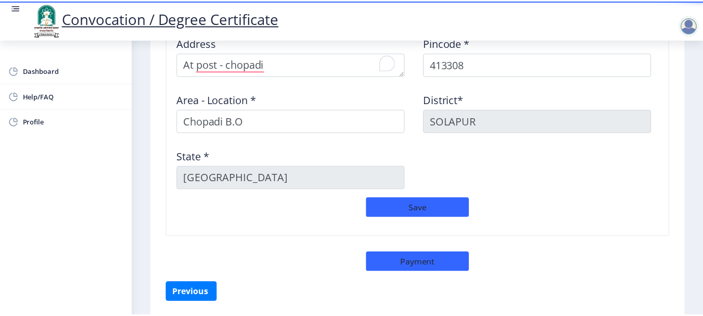
scroll to position [929, 0]
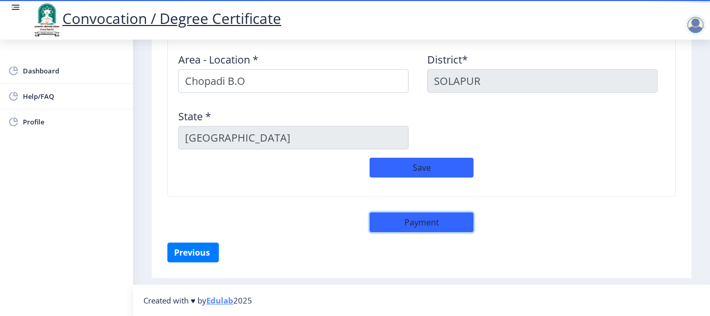
click at [418, 220] on button "Payment" at bounding box center [422, 222] width 104 height 20
select select "sealed"
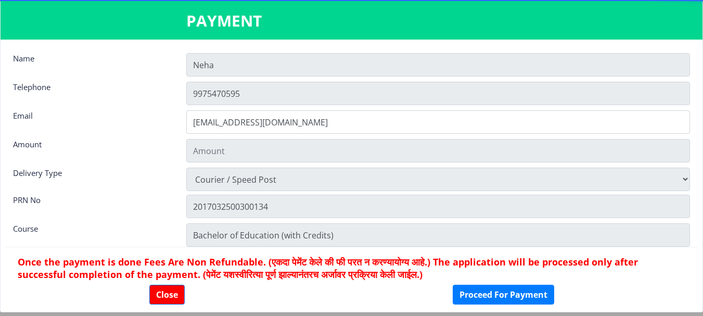
type input "2885"
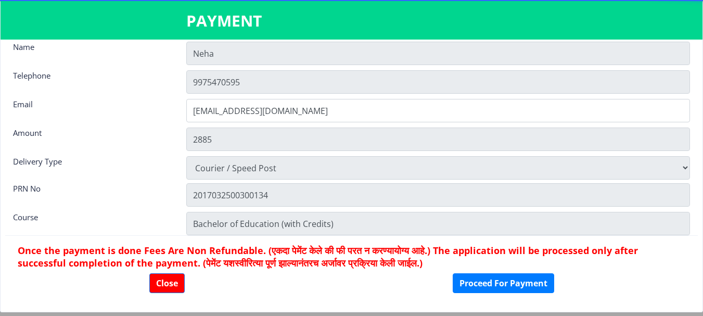
scroll to position [15, 0]
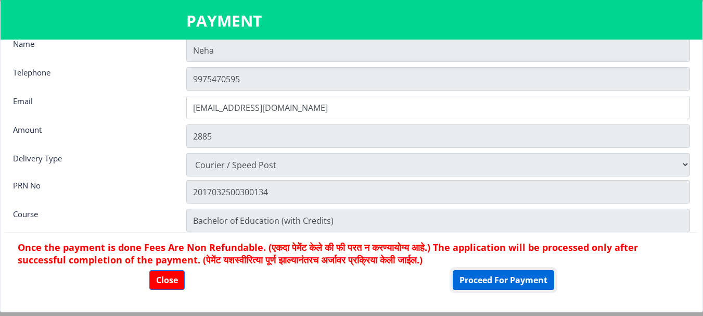
click at [490, 278] on button "Proceed For Payment" at bounding box center [502, 280] width 101 height 20
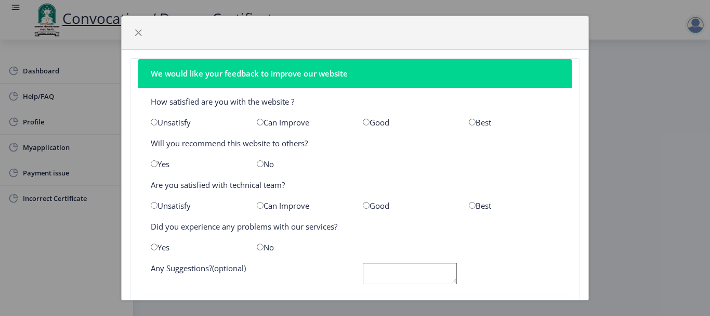
click at [374, 120] on div "Good" at bounding box center [408, 122] width 106 height 10
click at [363, 123] on input "radio" at bounding box center [366, 122] width 7 height 7
radio input "true"
click at [258, 162] on input "radio" at bounding box center [260, 163] width 7 height 7
radio input "true"
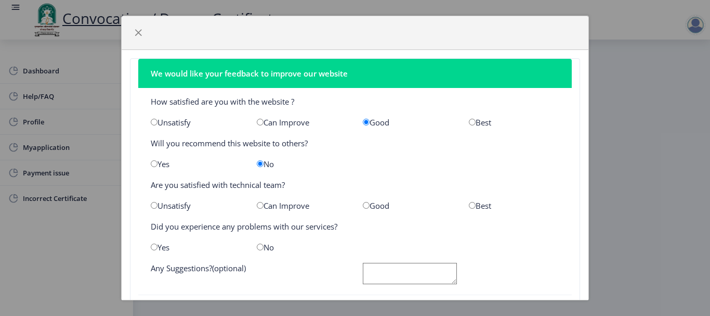
click at [366, 208] on div "Good" at bounding box center [408, 205] width 106 height 10
click at [363, 205] on input "radio" at bounding box center [366, 205] width 7 height 7
radio input "true"
click at [258, 247] on input "radio" at bounding box center [260, 246] width 7 height 7
radio input "true"
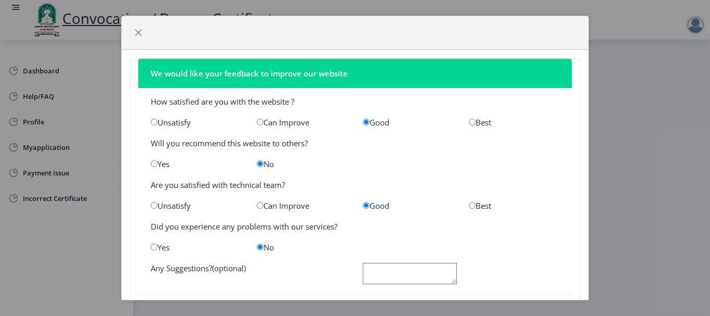
scroll to position [48, 0]
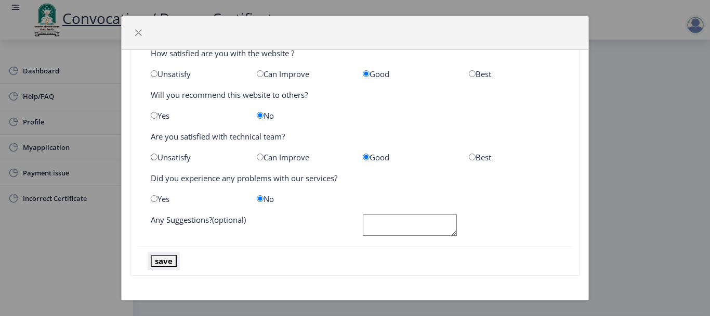
click at [170, 262] on button "save" at bounding box center [164, 261] width 26 height 12
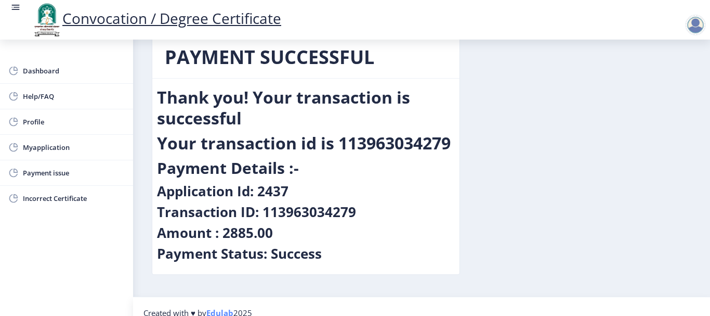
scroll to position [35, 0]
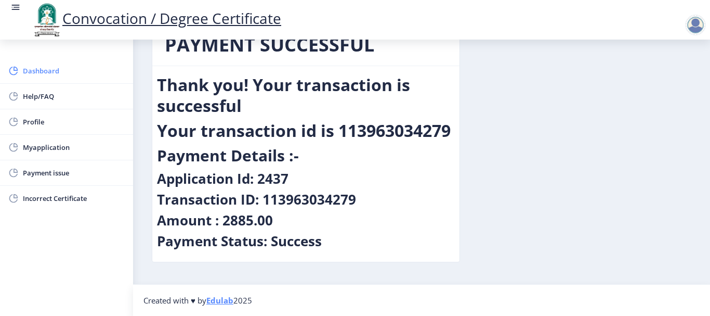
click at [33, 70] on span "Dashboard" at bounding box center [74, 70] width 102 height 12
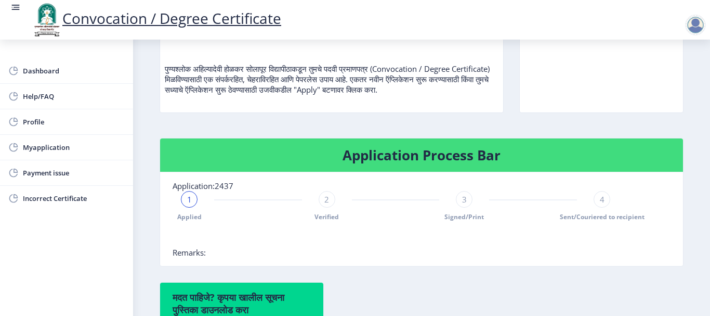
scroll to position [156, 0]
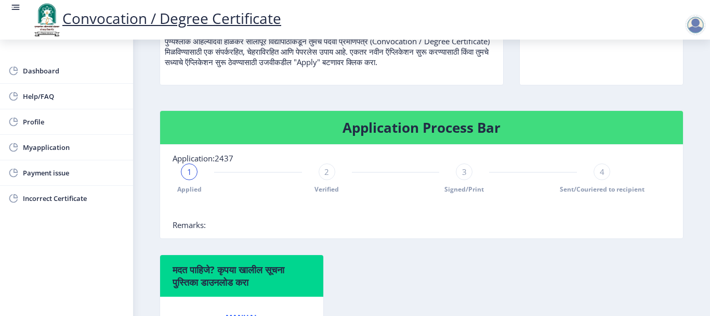
click at [196, 176] on div "1" at bounding box center [189, 171] width 17 height 17
click at [333, 176] on div "2 Verified" at bounding box center [327, 178] width 17 height 30
click at [209, 224] on nb-card-body "Application:2437 Applied 2 Verified 3 Signed/Print 4 Sent/Couriered to recipien…" at bounding box center [421, 192] width 523 height 94
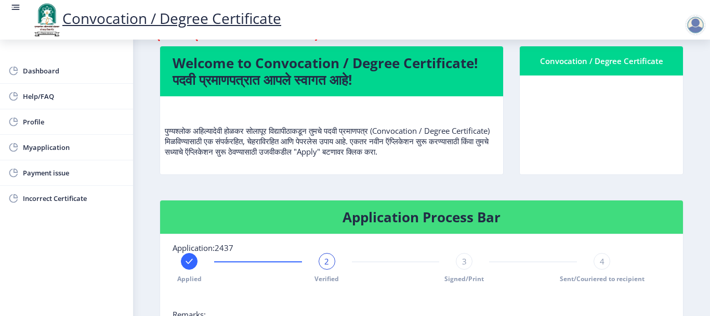
scroll to position [52, 0]
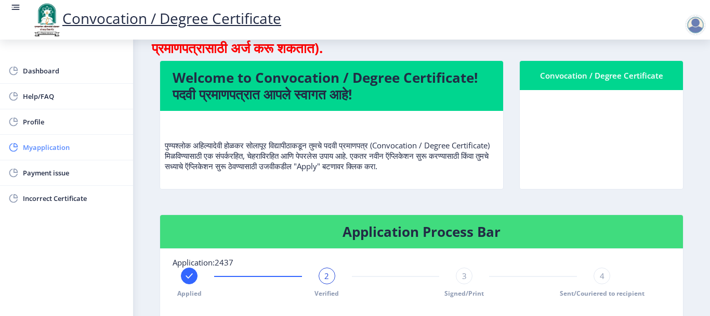
click at [30, 144] on span "Myapplication" at bounding box center [74, 147] width 102 height 12
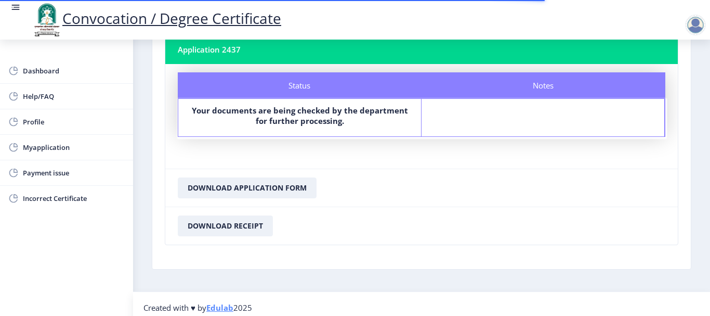
scroll to position [77, 0]
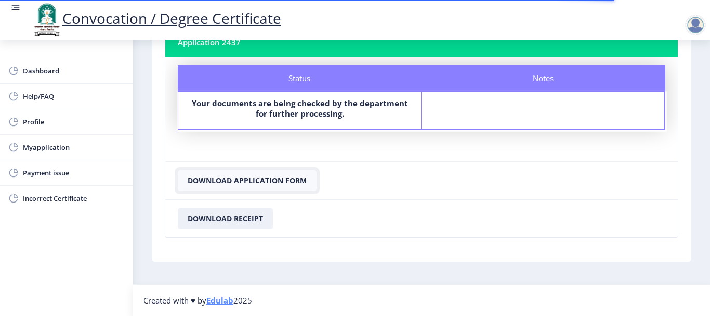
click at [242, 186] on button "Download Application Form" at bounding box center [247, 180] width 139 height 21
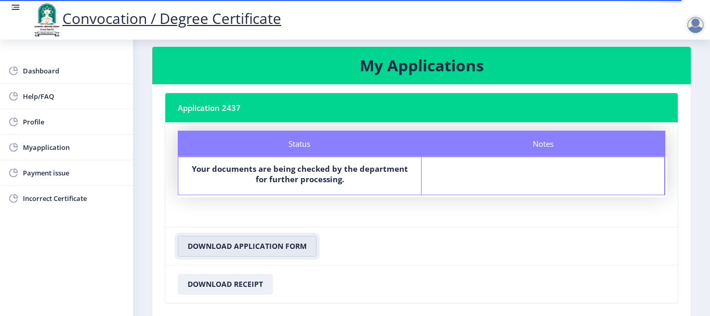
scroll to position [0, 0]
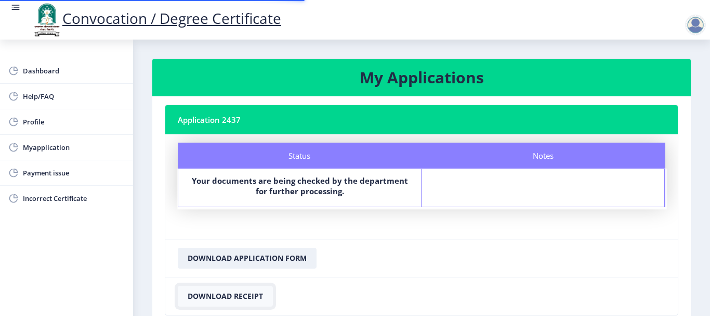
click at [222, 297] on button "Download Receipt" at bounding box center [225, 296] width 95 height 21
click at [698, 27] on div at bounding box center [695, 25] width 21 height 21
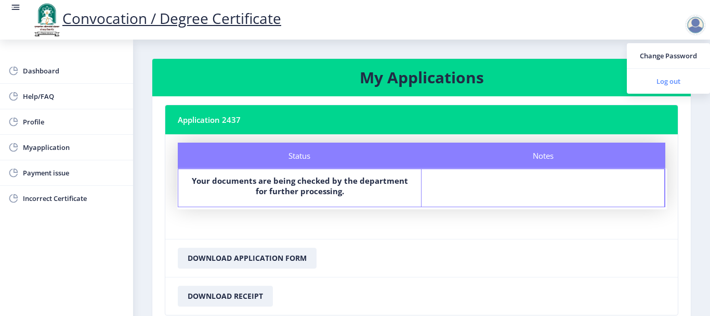
click at [665, 79] on span "Log out" at bounding box center [669, 81] width 67 height 12
